Goal: Register for event/course

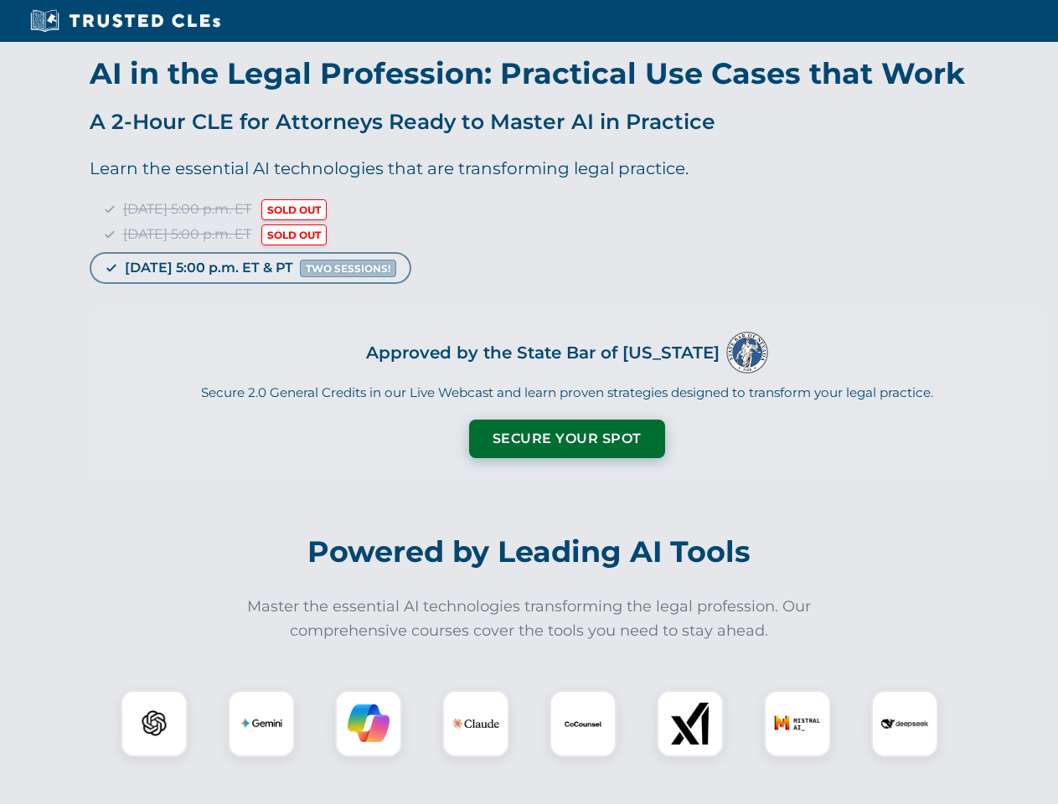
click at [566, 439] on button "Secure Your Spot" at bounding box center [567, 439] width 196 height 39
click at [154, 724] on img at bounding box center [154, 724] width 49 height 49
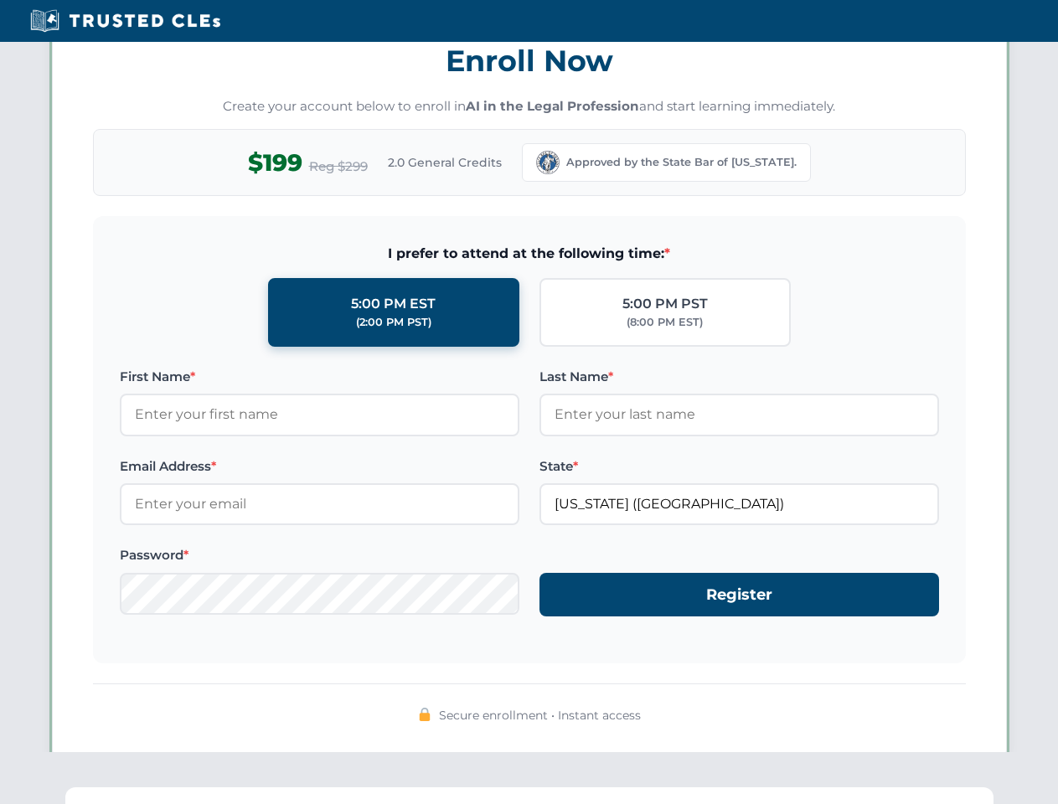
click at [476, 724] on span "Secure enrollment • Instant access" at bounding box center [540, 715] width 202 height 18
click at [583, 724] on span "Secure enrollment • Instant access" at bounding box center [540, 715] width 202 height 18
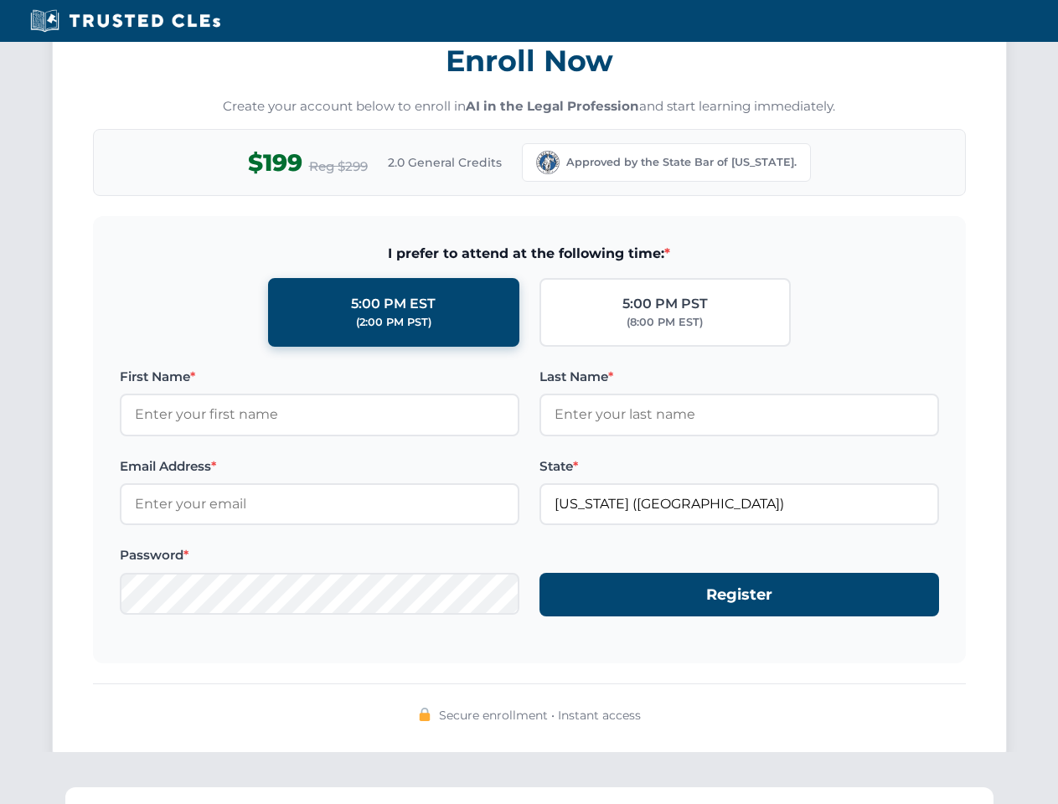
click at [690, 724] on div "Secure enrollment • Instant access" at bounding box center [529, 716] width 873 height 22
click at [798, 724] on div "Secure enrollment • Instant access" at bounding box center [529, 716] width 873 height 22
click at [905, 724] on div "Secure enrollment • Instant access" at bounding box center [529, 716] width 873 height 22
